Goal: Information Seeking & Learning: Learn about a topic

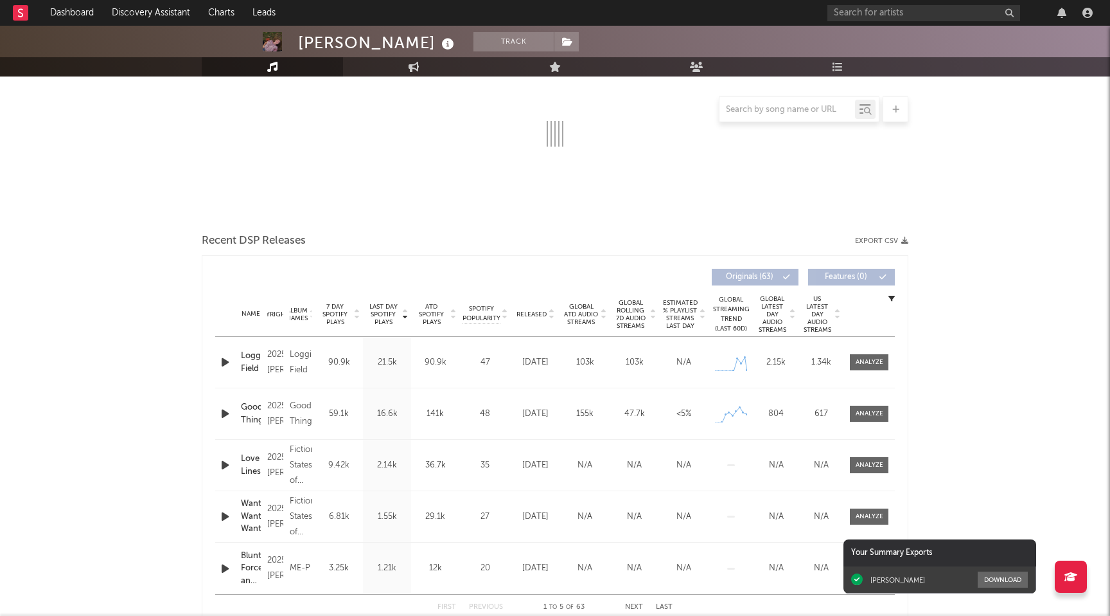
scroll to position [209, 0]
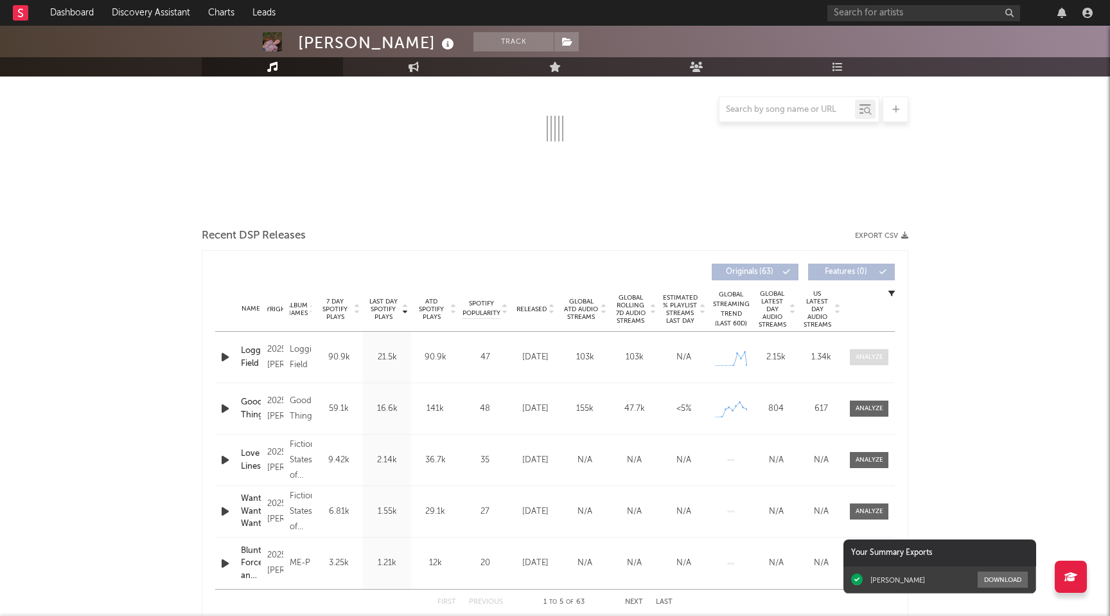
click at [866, 359] on div at bounding box center [870, 357] width 28 height 10
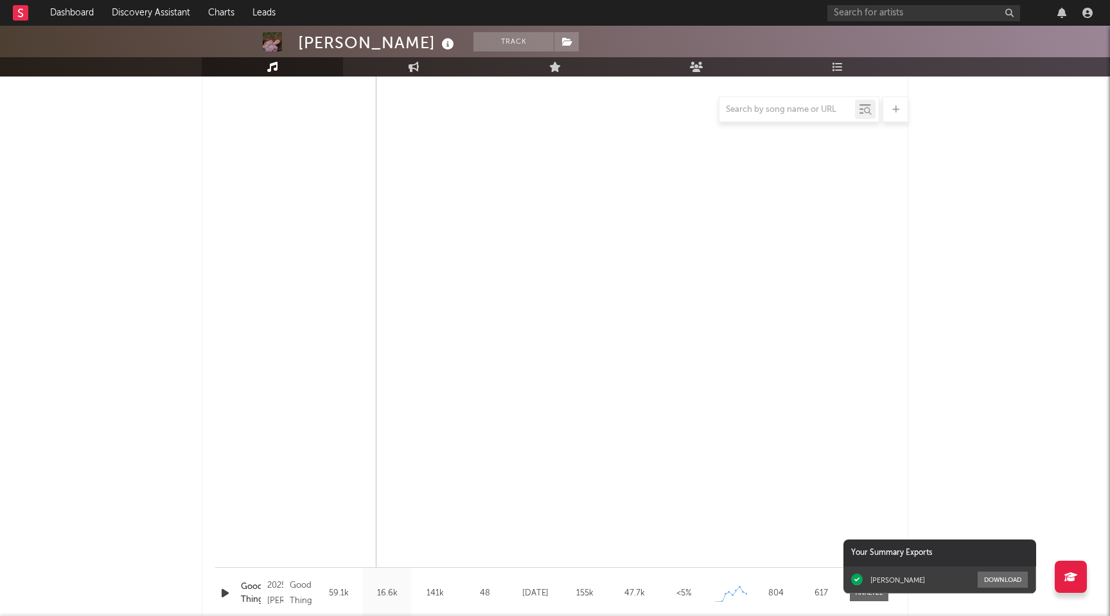
scroll to position [673, 0]
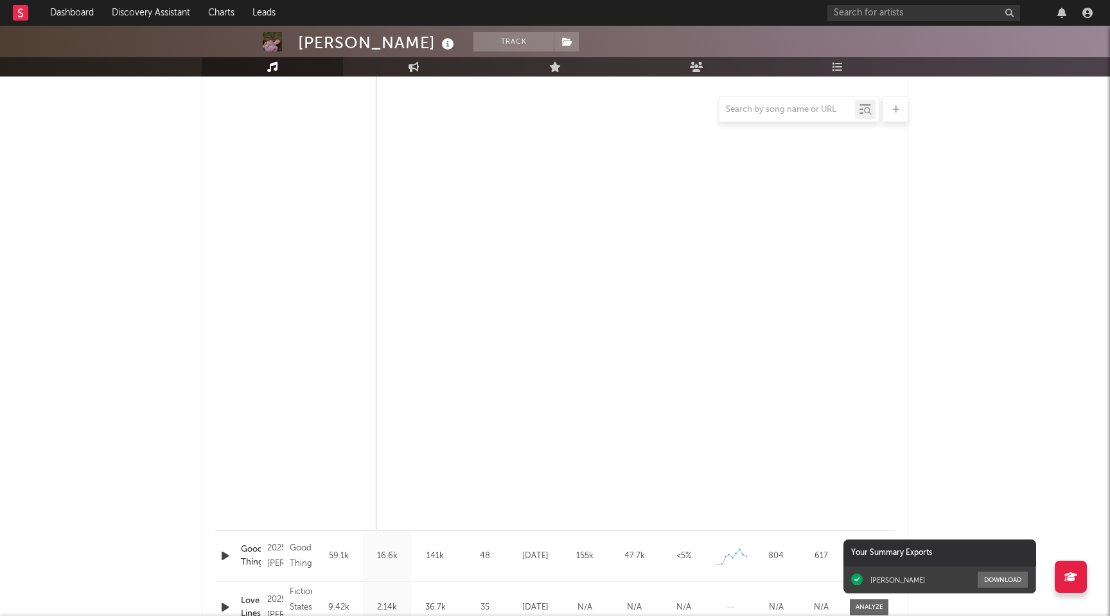
select select "1w"
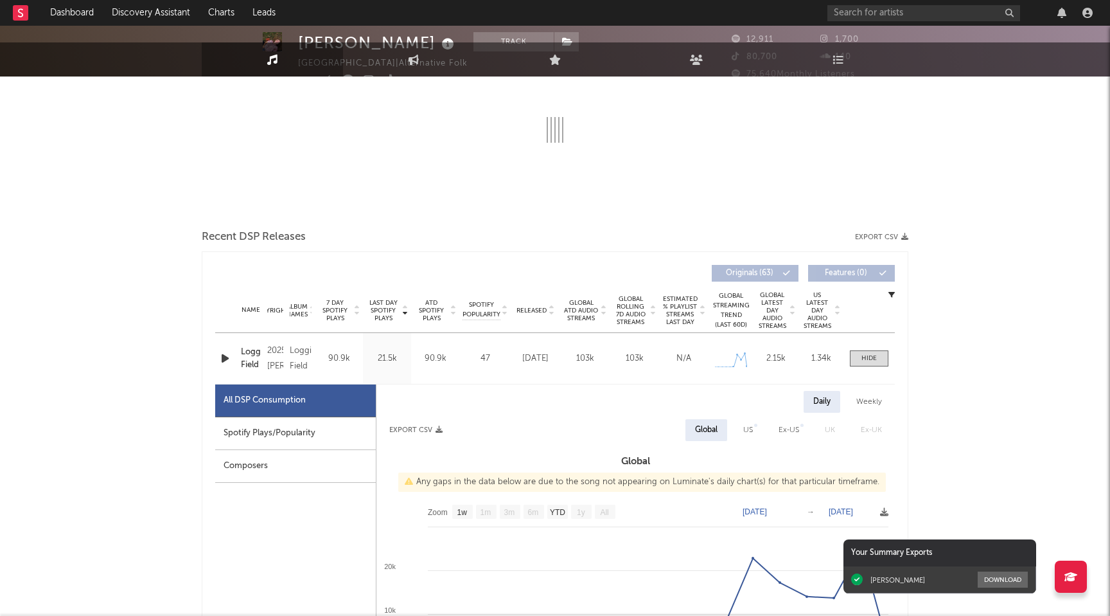
scroll to position [324, 0]
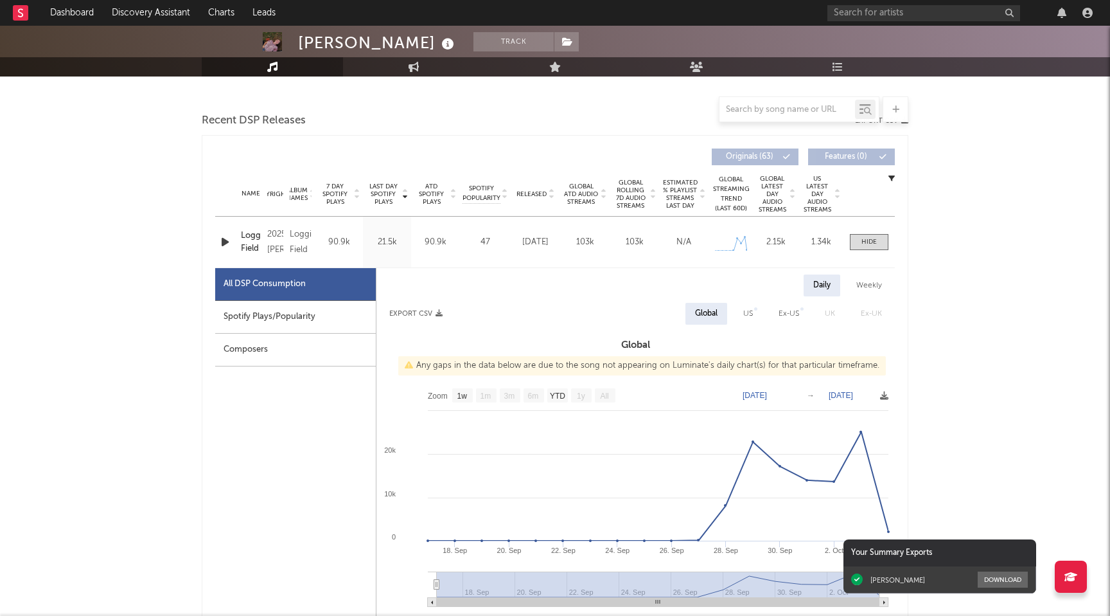
click at [864, 253] on div "Name Logging Field Copyright 2025 [PERSON_NAME] Label [PERSON_NAME] Album Names…" at bounding box center [555, 242] width 680 height 51
click at [864, 245] on div at bounding box center [869, 242] width 15 height 10
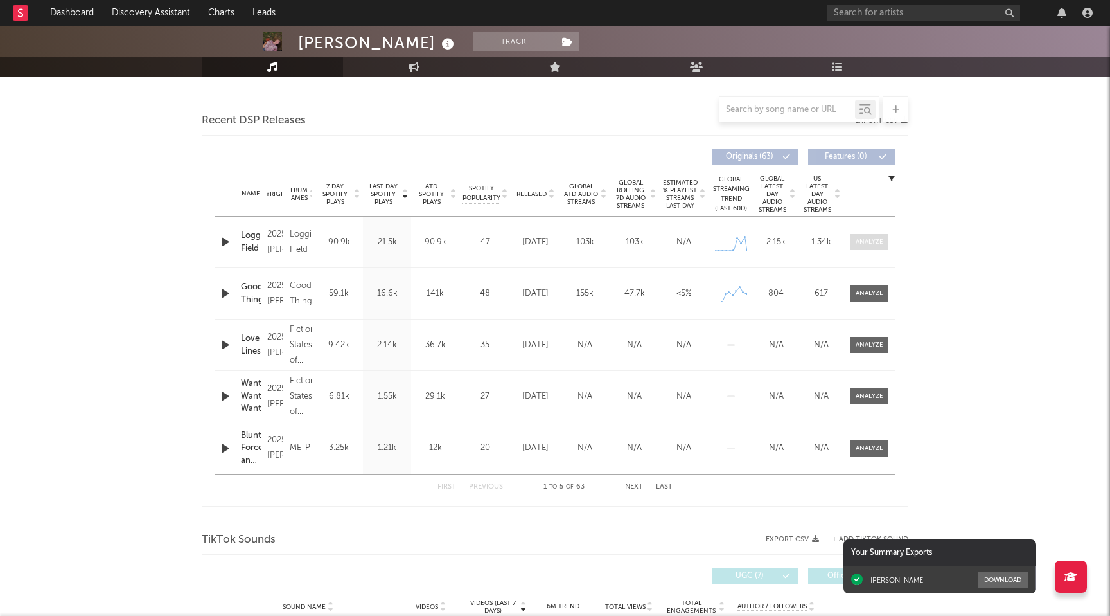
scroll to position [0, 0]
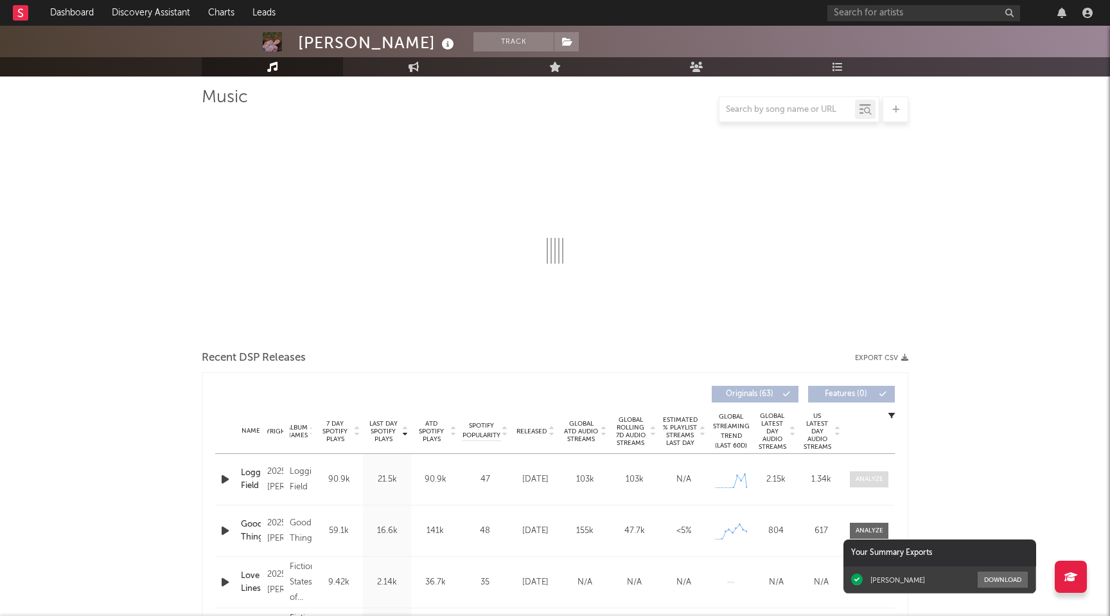
click at [860, 476] on div at bounding box center [870, 479] width 28 height 10
select select "1w"
